Goal: Information Seeking & Learning: Learn about a topic

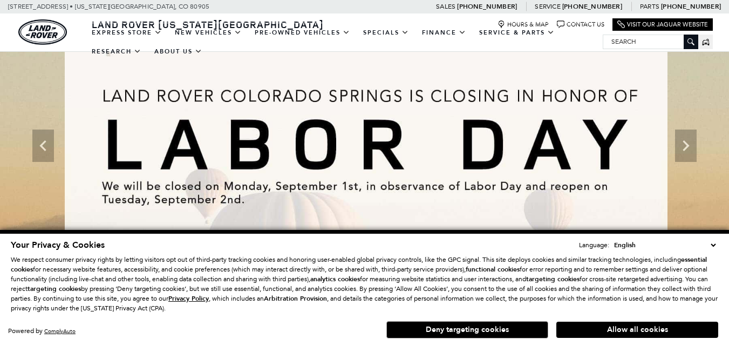
scroll to position [108, 0]
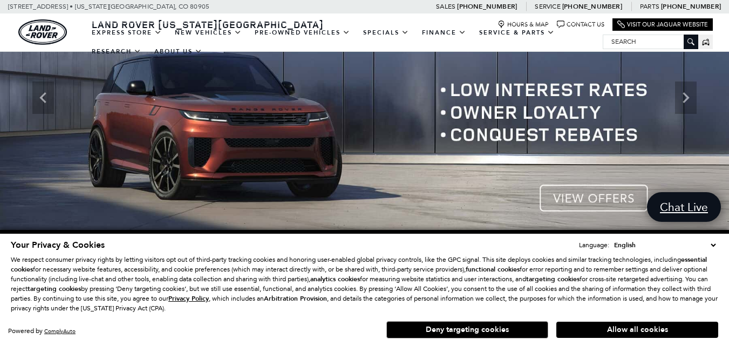
click at [612, 333] on button "Allow all cookies" at bounding box center [638, 330] width 162 height 16
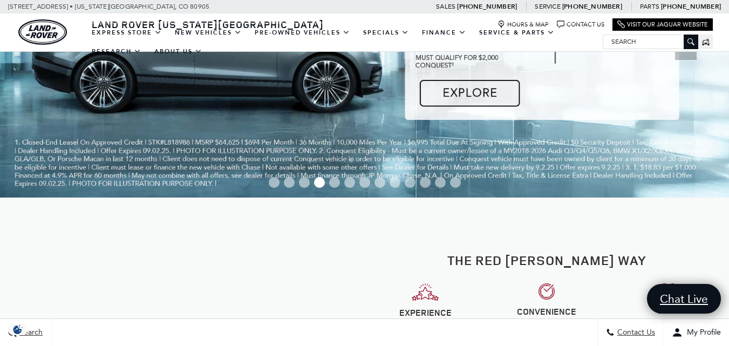
scroll to position [0, 0]
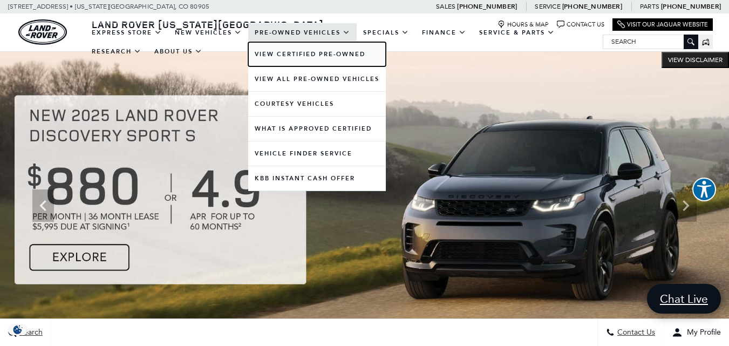
click at [279, 52] on link "View Certified Pre-Owned" at bounding box center [317, 54] width 138 height 24
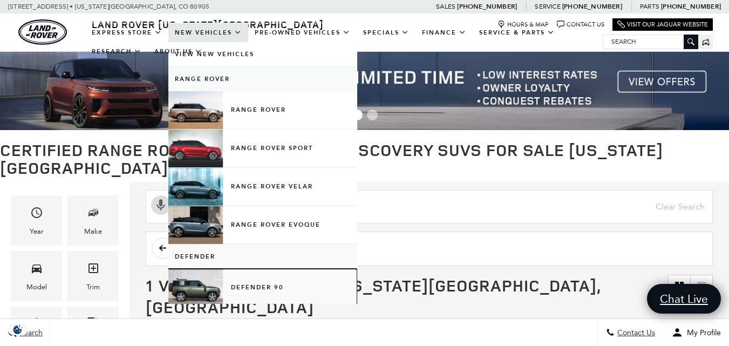
click at [249, 289] on link "Defender 90" at bounding box center [262, 288] width 189 height 38
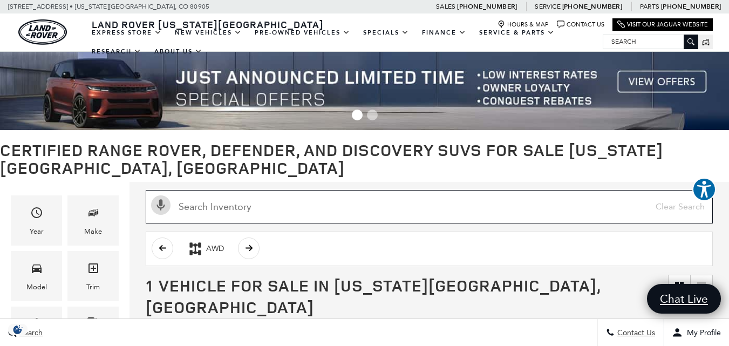
click at [289, 205] on input "Search Inventory" at bounding box center [429, 206] width 567 height 33
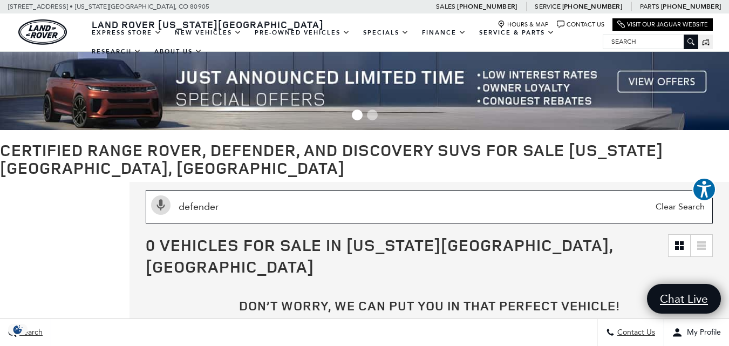
type input "defender"
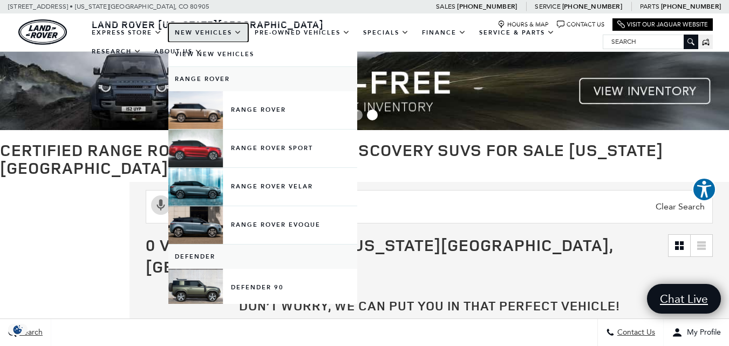
click at [203, 35] on link "New Vehicles" at bounding box center [208, 32] width 80 height 19
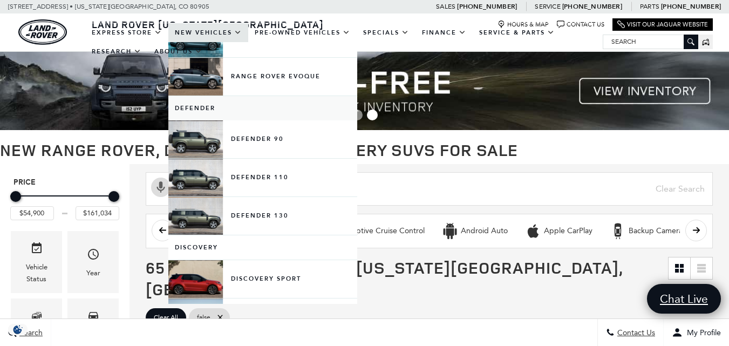
scroll to position [163, 0]
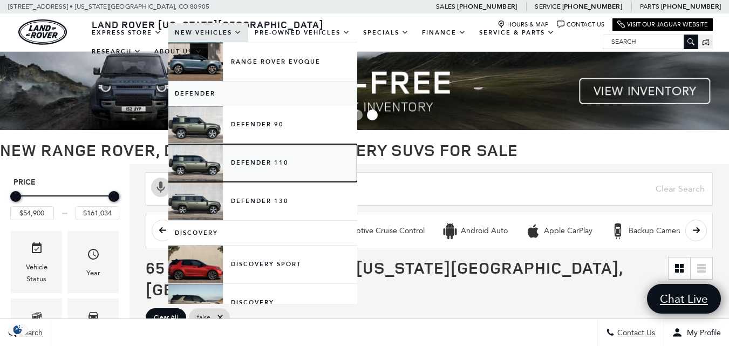
click at [201, 167] on link "Defender 110" at bounding box center [262, 163] width 189 height 38
click at [264, 167] on link "Defender 110" at bounding box center [262, 163] width 189 height 38
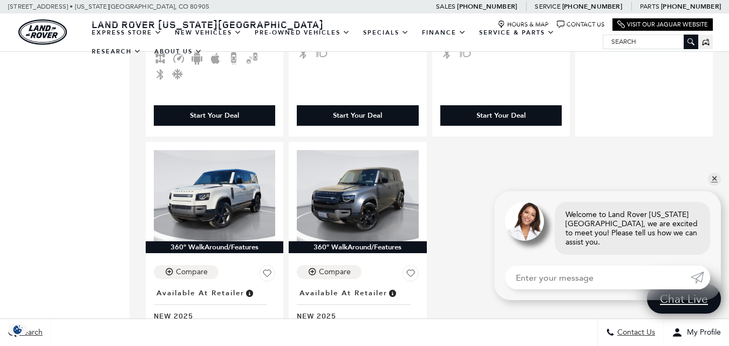
scroll to position [1026, 0]
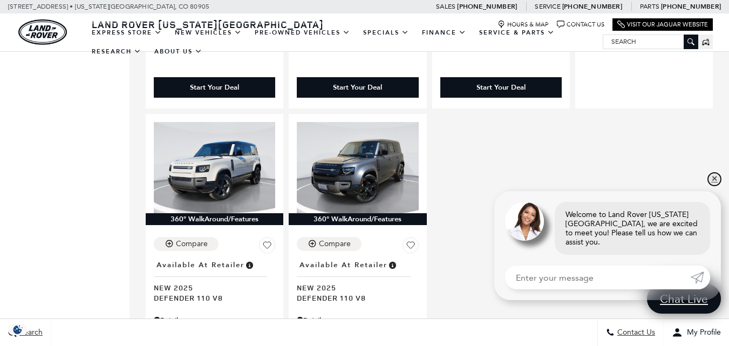
click at [713, 186] on link "✕" at bounding box center [714, 179] width 13 height 13
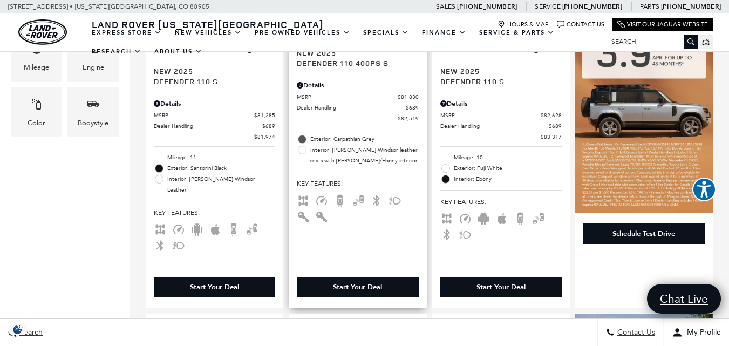
scroll to position [486, 0]
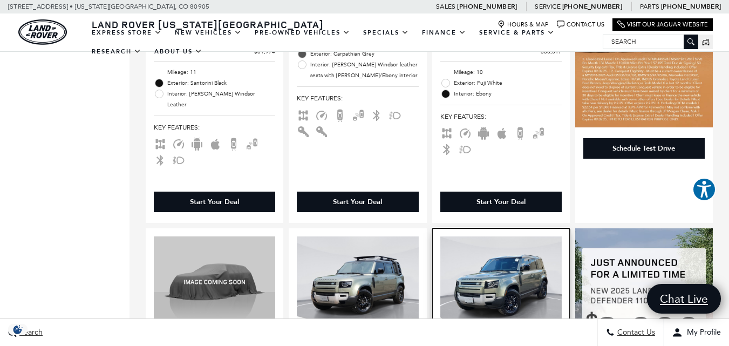
click at [516, 253] on img at bounding box center [501, 282] width 121 height 91
